Goal: Transaction & Acquisition: Purchase product/service

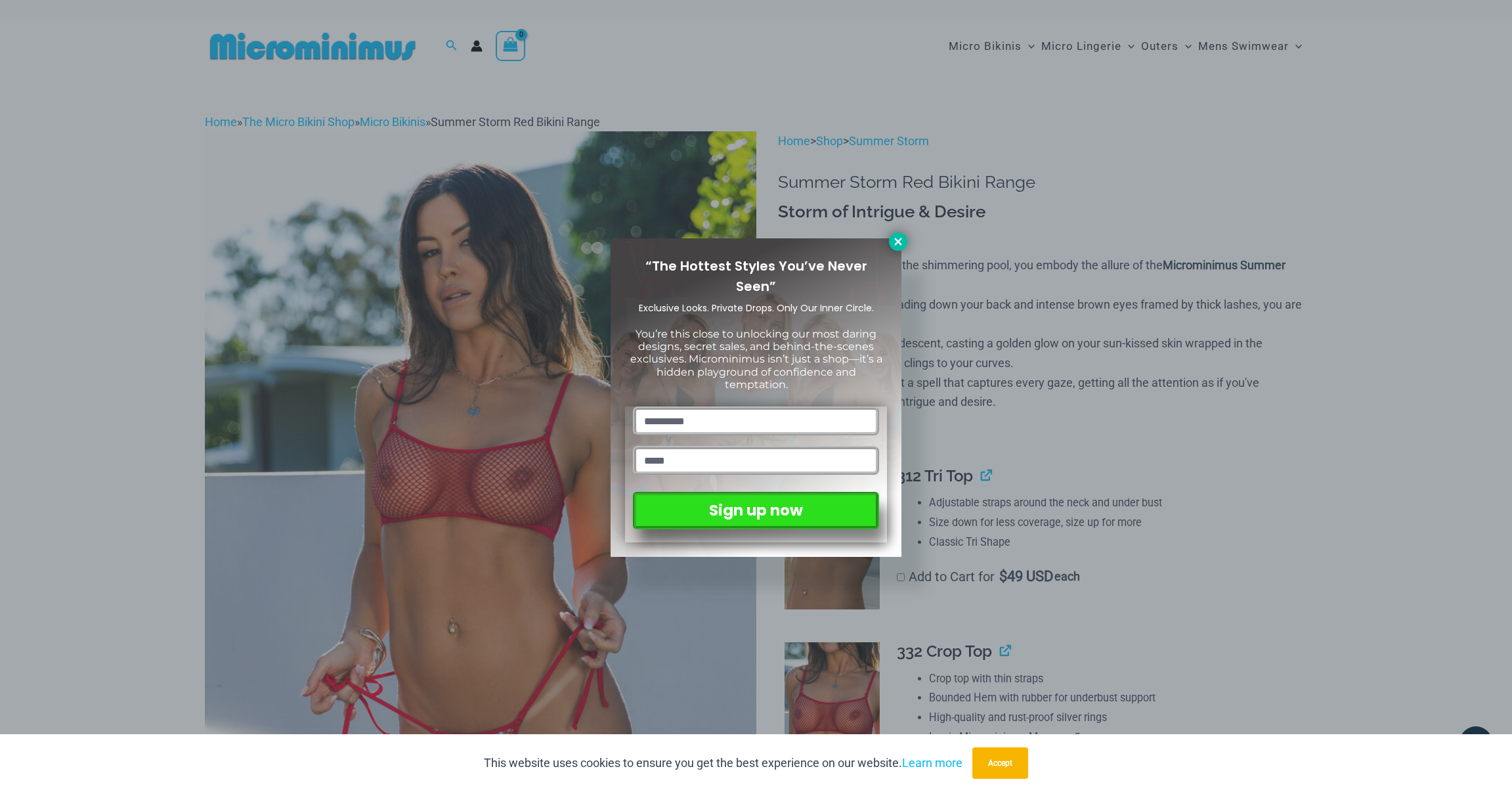
click at [896, 240] on icon at bounding box center [897, 241] width 7 height 7
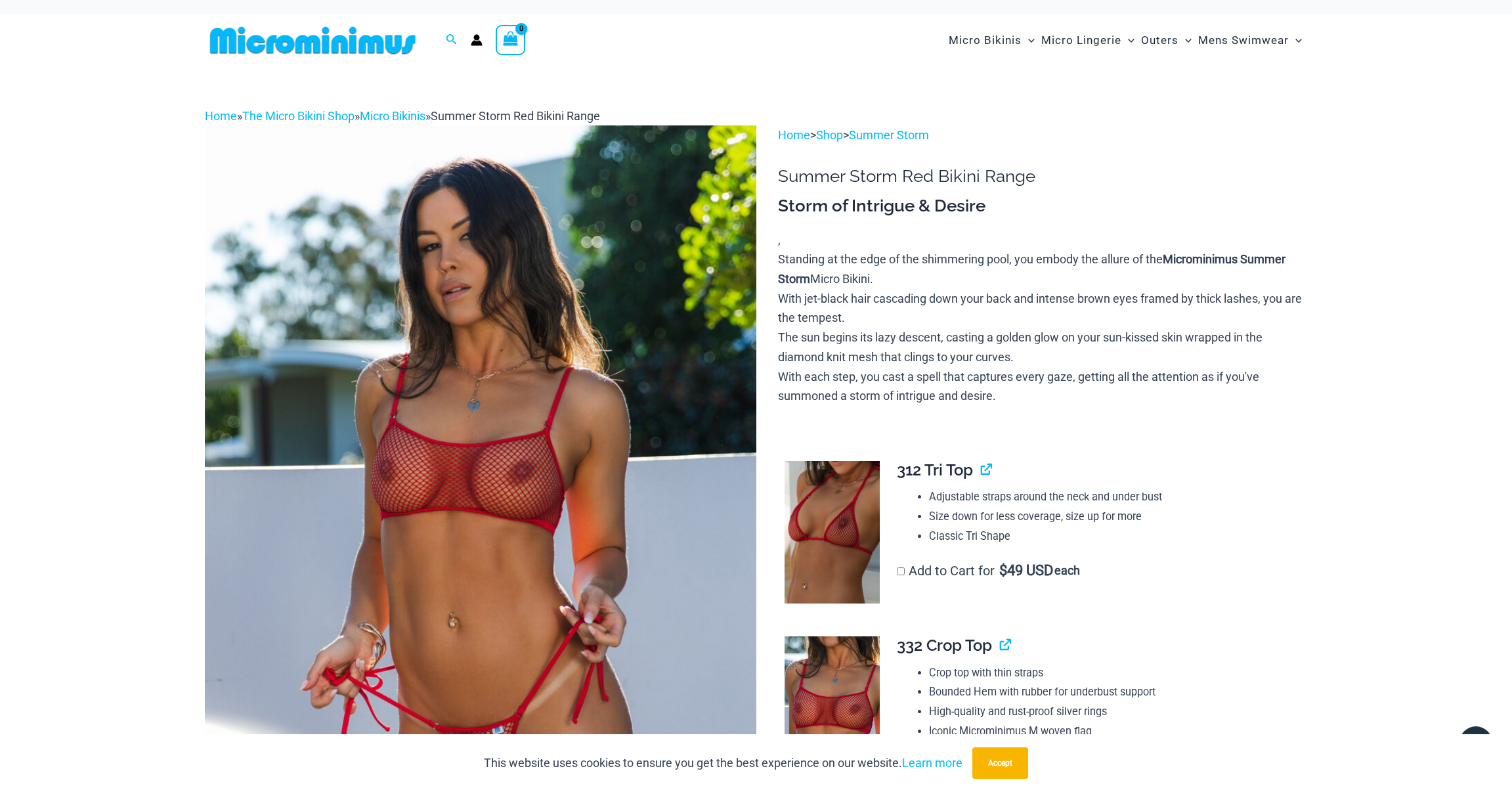
scroll to position [8, 0]
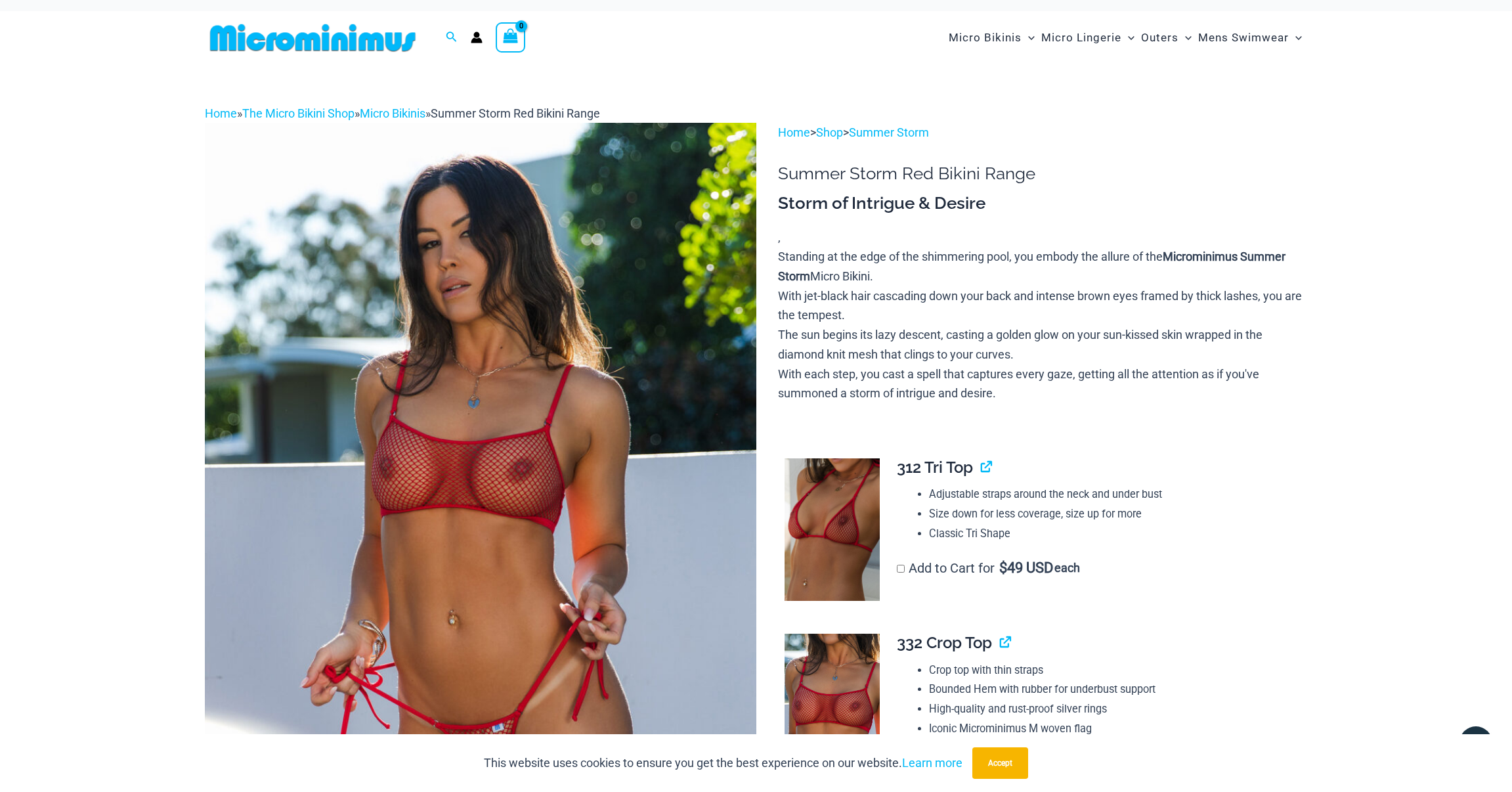
click at [293, 39] on img at bounding box center [312, 37] width 216 height 30
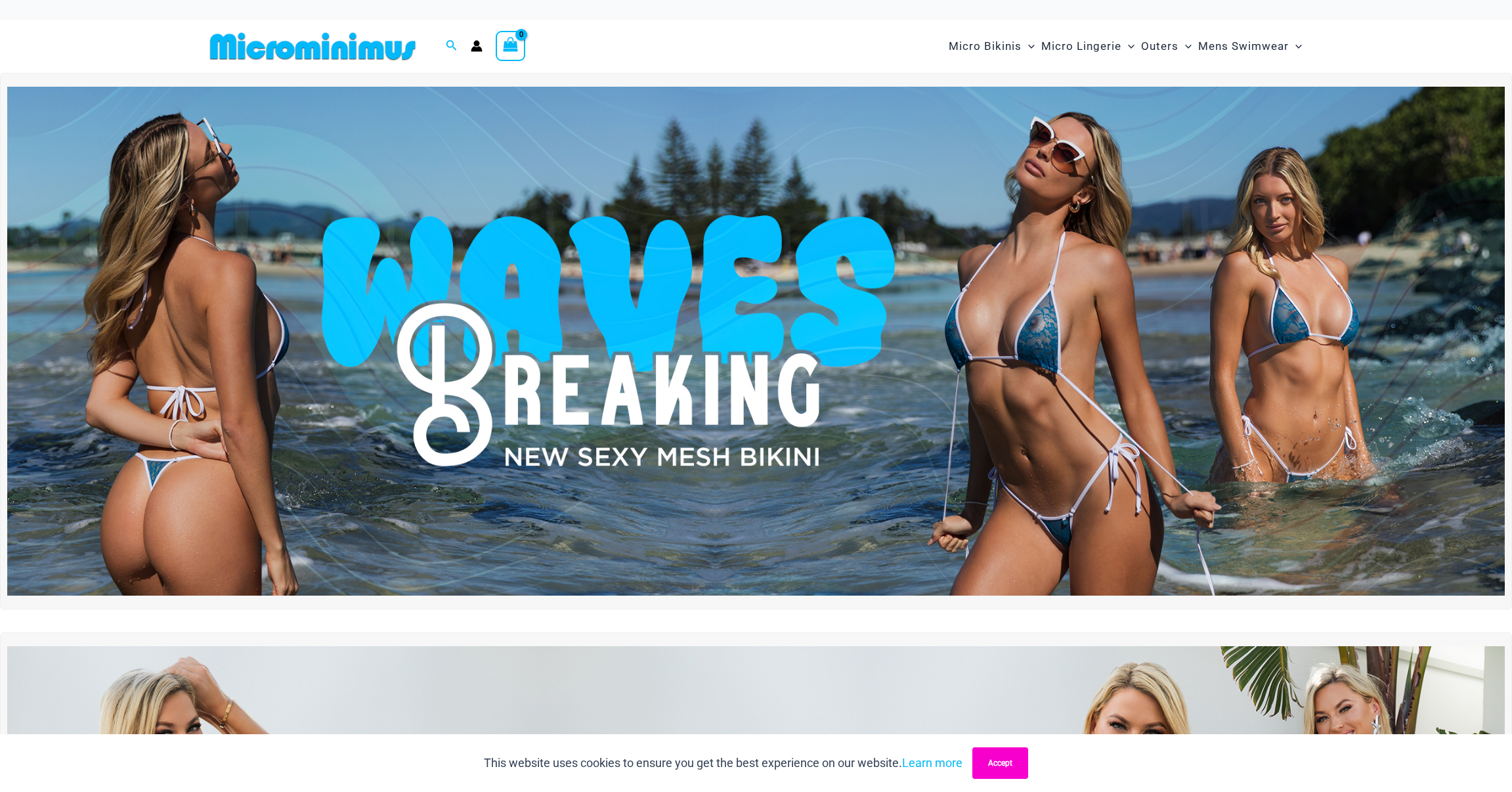
click at [1021, 760] on button "Accept" at bounding box center [1000, 763] width 56 height 32
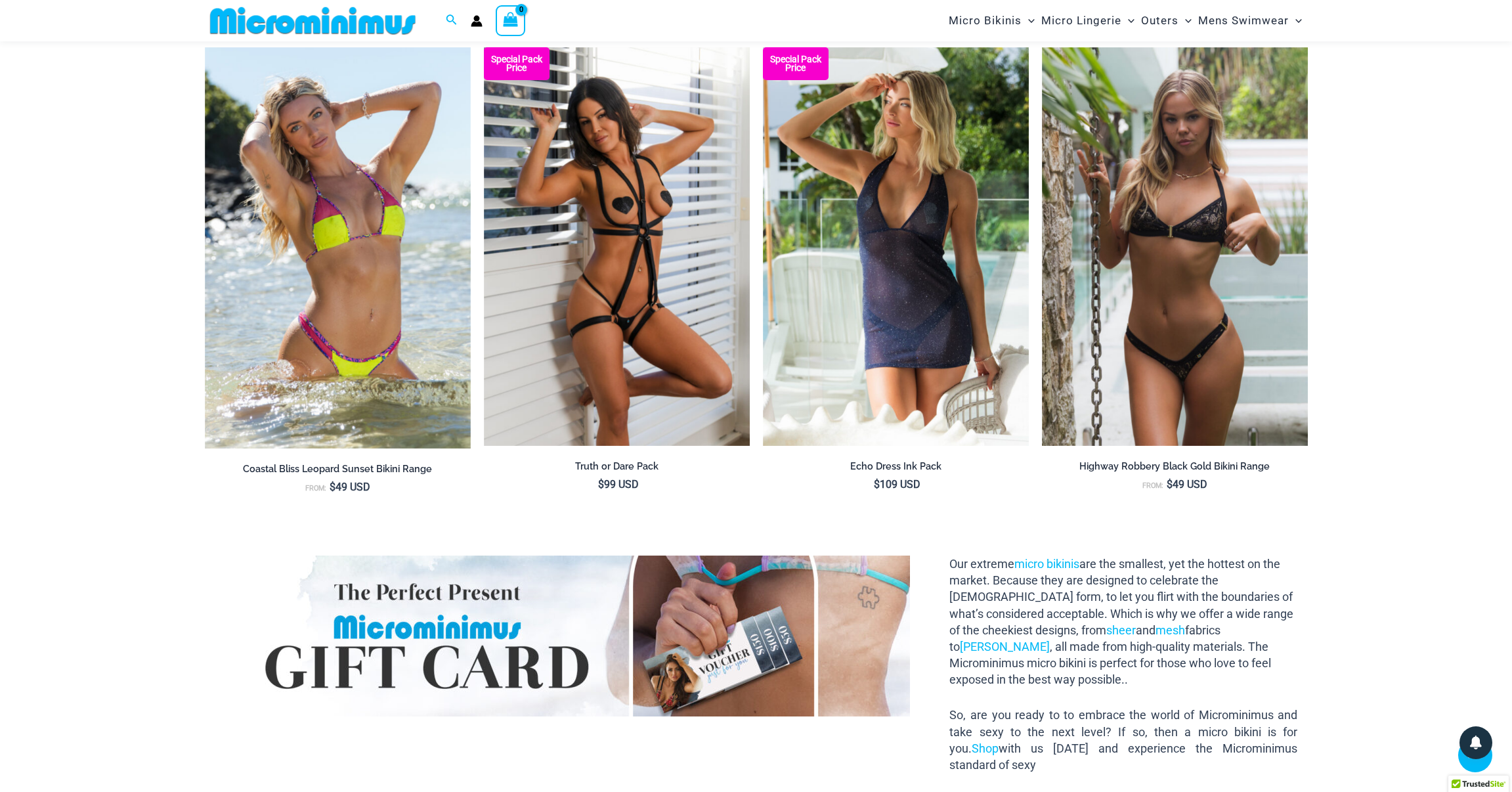
scroll to position [1919, 0]
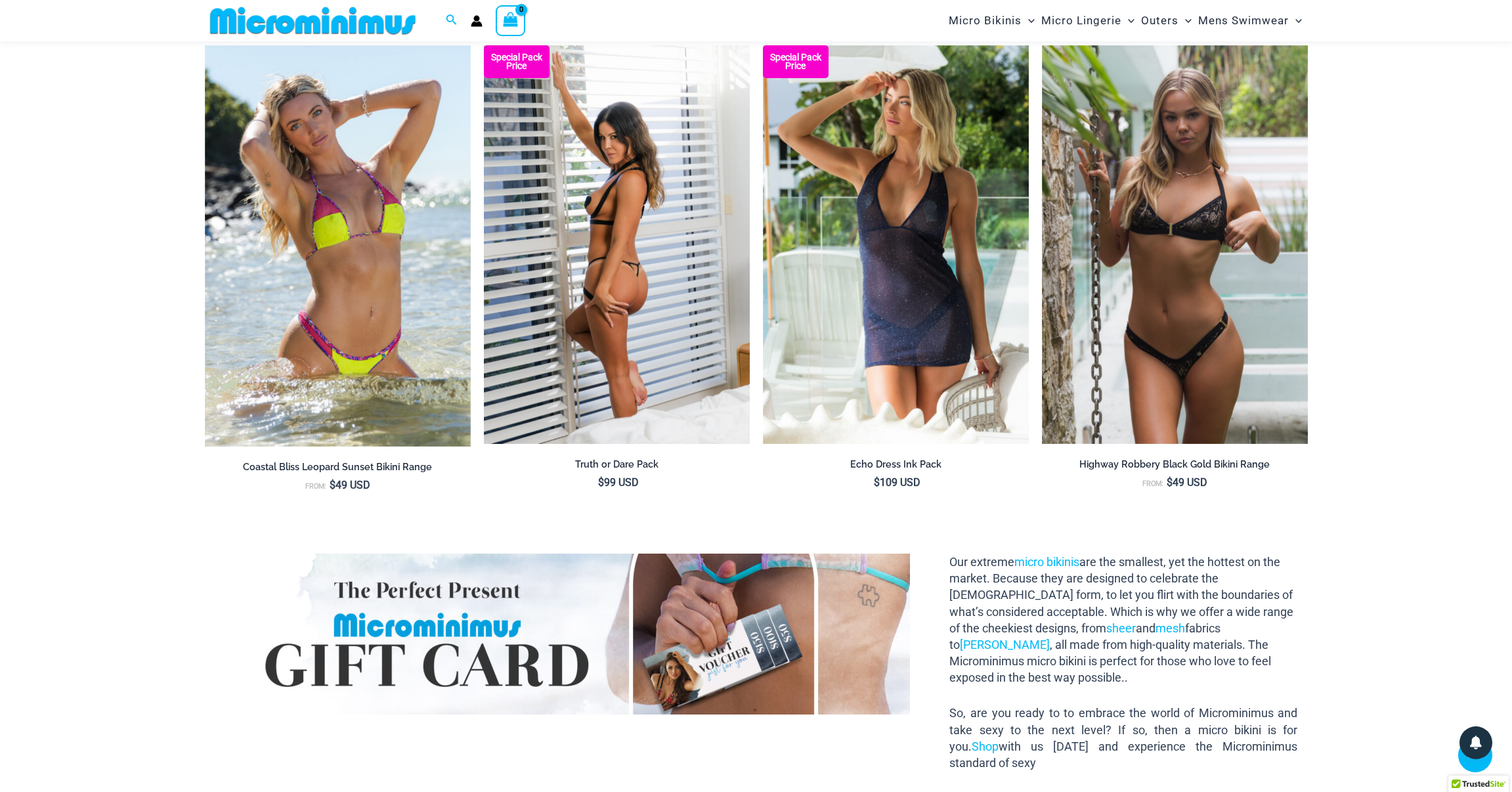
click at [644, 306] on img at bounding box center [617, 245] width 266 height 399
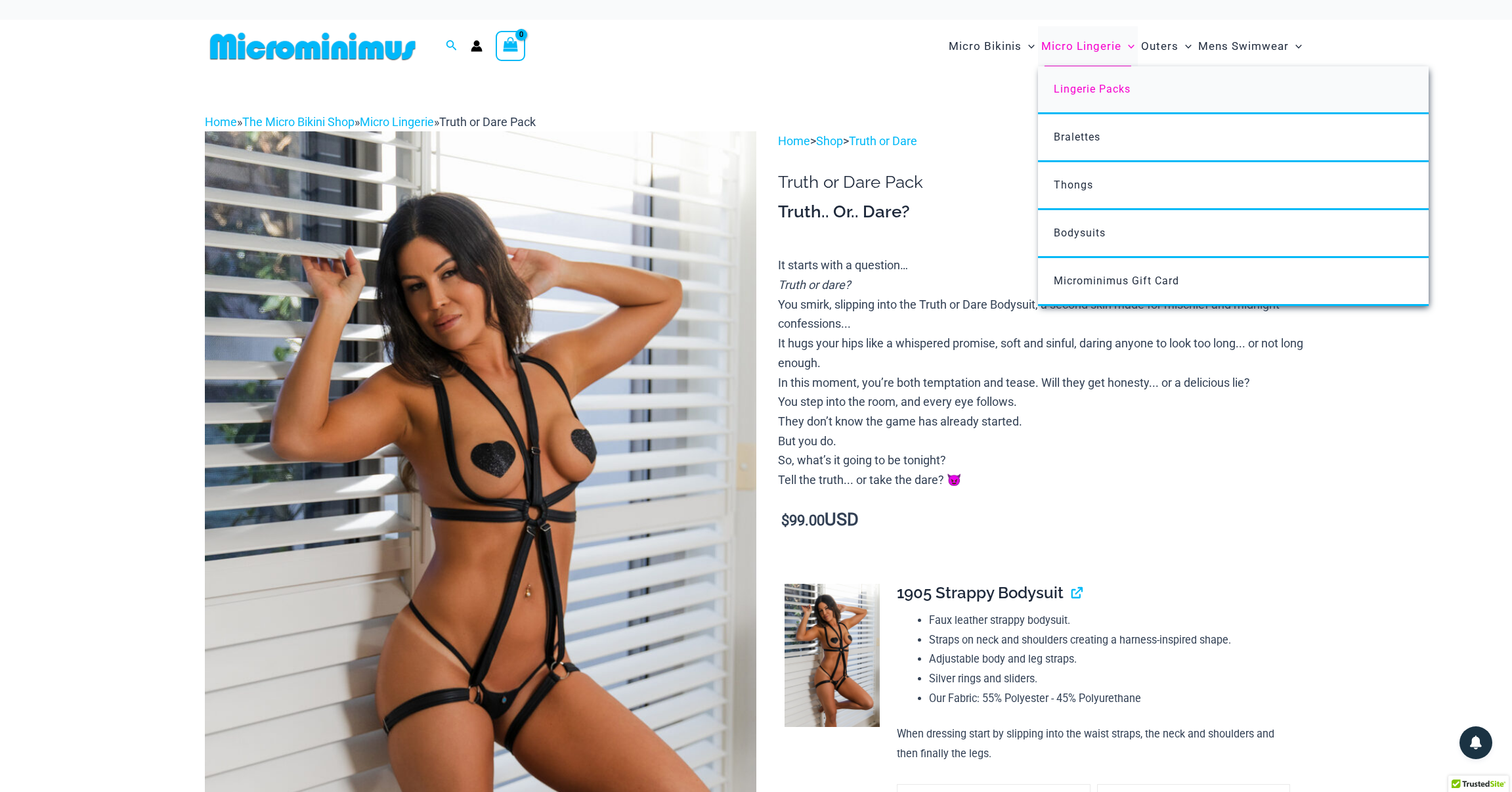
click at [1080, 92] on span "Lingerie Packs" at bounding box center [1092, 89] width 77 height 12
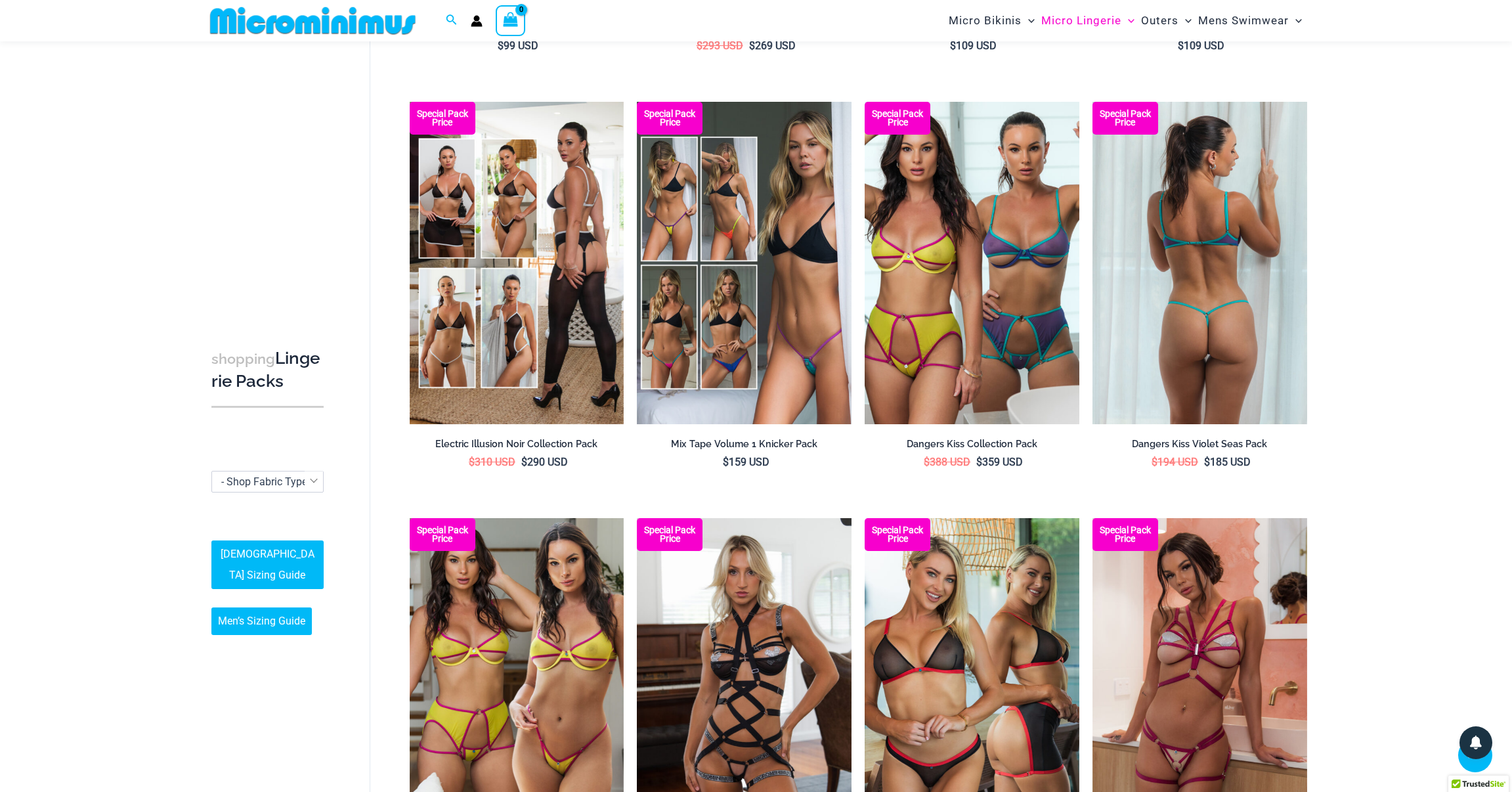
scroll to position [437, 0]
